Goal: Find specific page/section: Find specific page/section

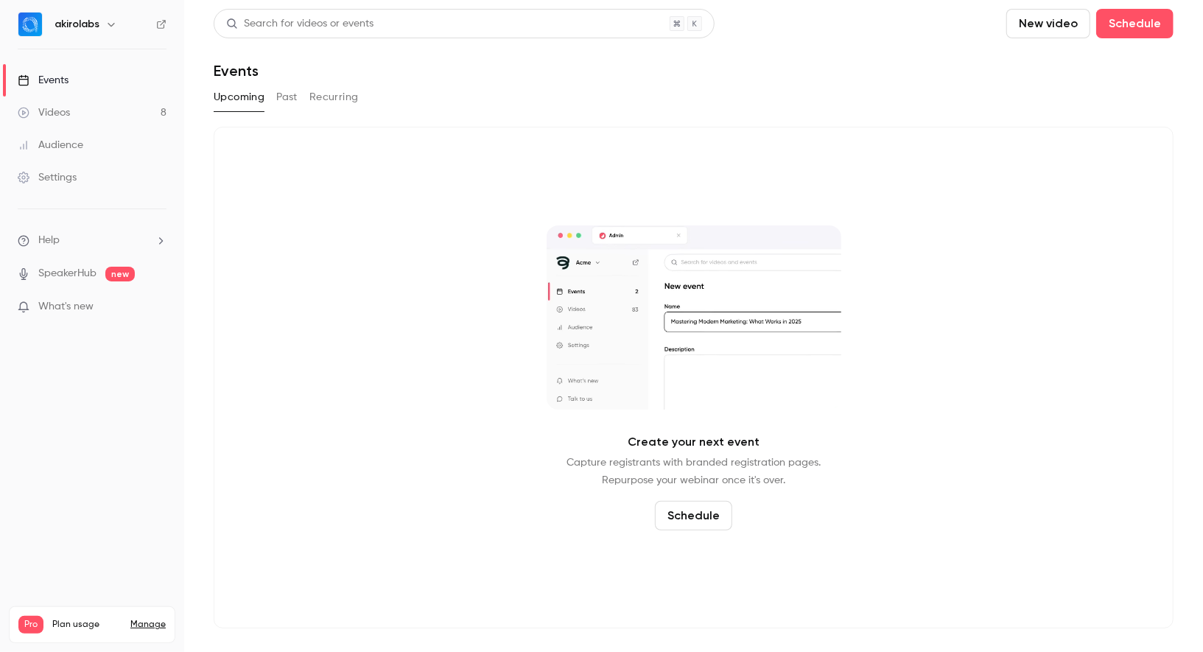
click at [93, 147] on link "Audience" at bounding box center [92, 145] width 184 height 32
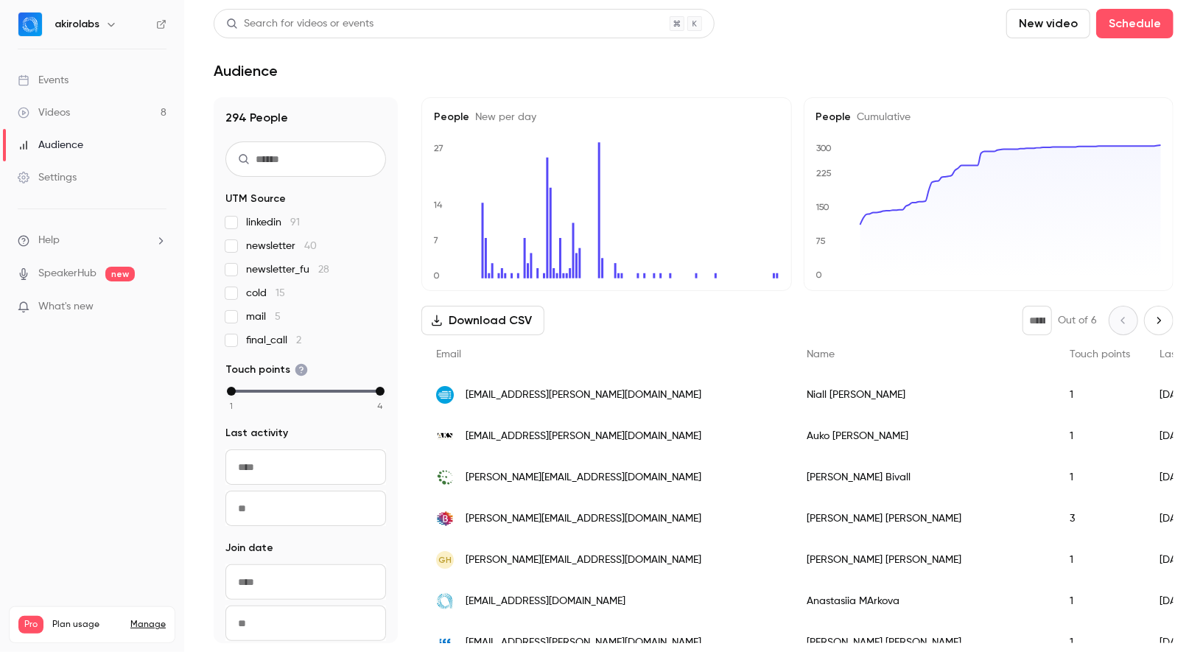
click at [1055, 454] on div "1" at bounding box center [1100, 435] width 90 height 41
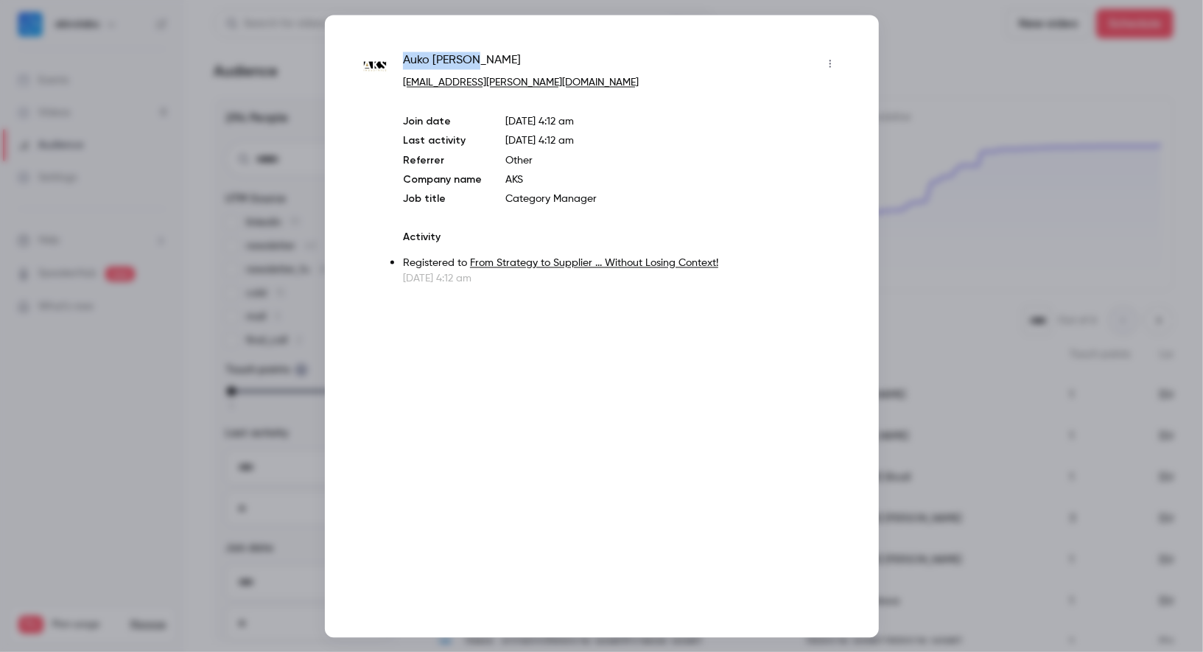
drag, startPoint x: 404, startPoint y: 57, endPoint x: 516, endPoint y: 57, distance: 112.0
click at [516, 57] on div "[PERSON_NAME]" at bounding box center [622, 64] width 438 height 24
copy span "[PERSON_NAME]"
